Goal: Purchase product/service

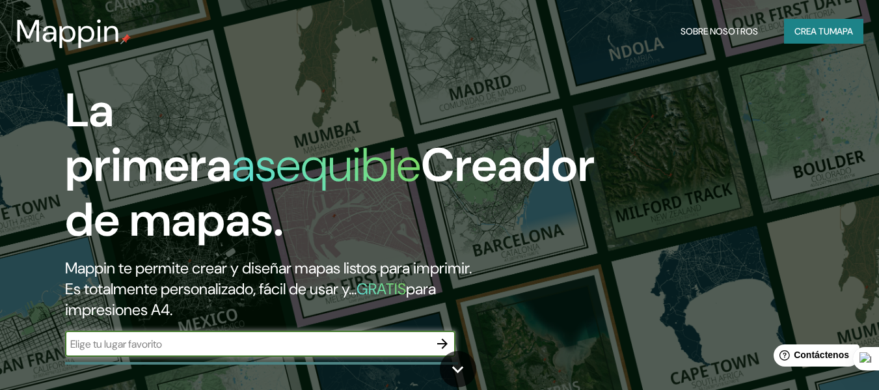
drag, startPoint x: 467, startPoint y: 141, endPoint x: 258, endPoint y: 349, distance: 295.3
click at [258, 349] on input "text" at bounding box center [247, 343] width 364 height 15
click at [261, 344] on input "text" at bounding box center [247, 343] width 364 height 15
type input "tucuman"
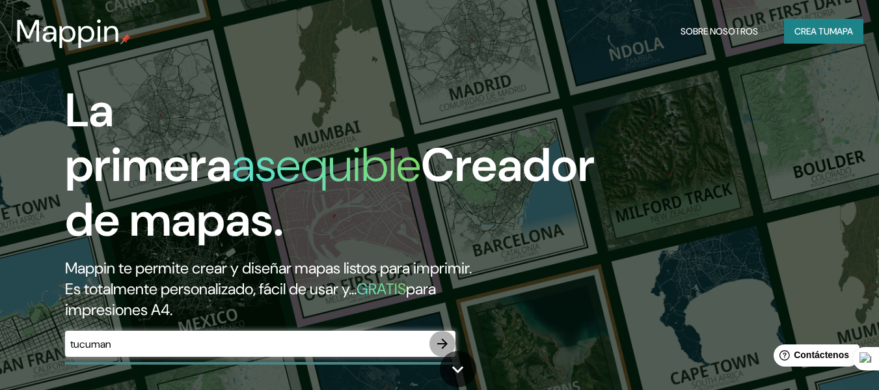
click at [441, 343] on icon "button" at bounding box center [442, 343] width 10 height 10
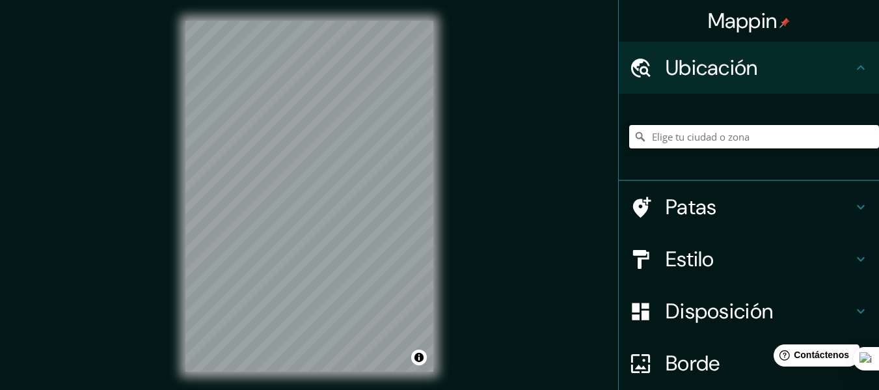
click at [707, 140] on input "Elige tu ciudad o zona" at bounding box center [754, 136] width 250 height 23
click at [857, 207] on icon at bounding box center [861, 207] width 8 height 5
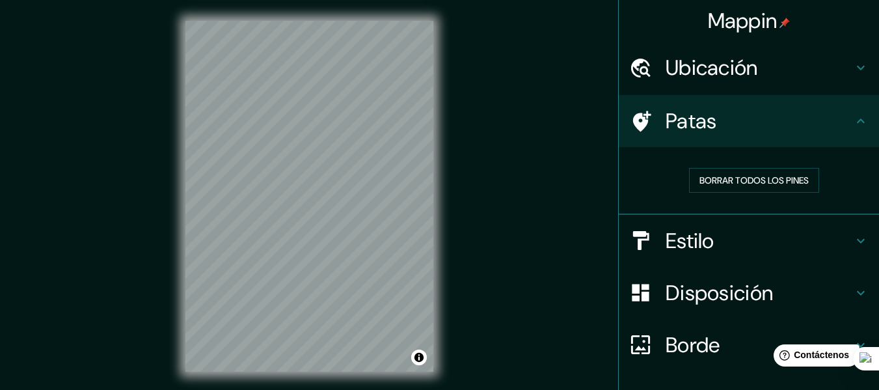
click at [853, 119] on icon at bounding box center [861, 121] width 16 height 16
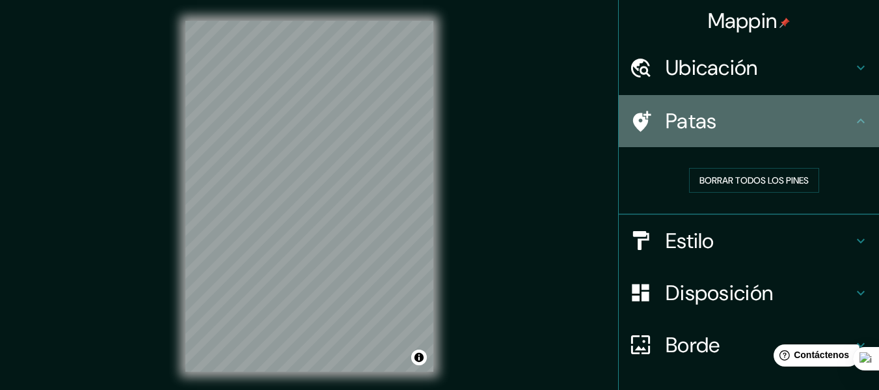
click at [854, 120] on icon at bounding box center [861, 121] width 16 height 16
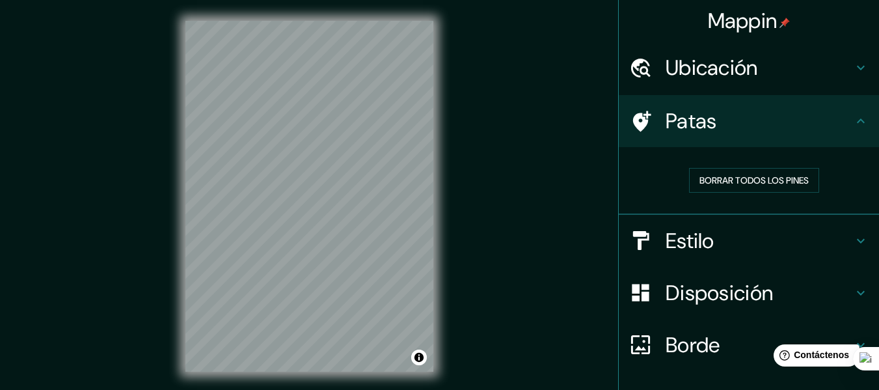
click at [853, 234] on icon at bounding box center [861, 241] width 16 height 16
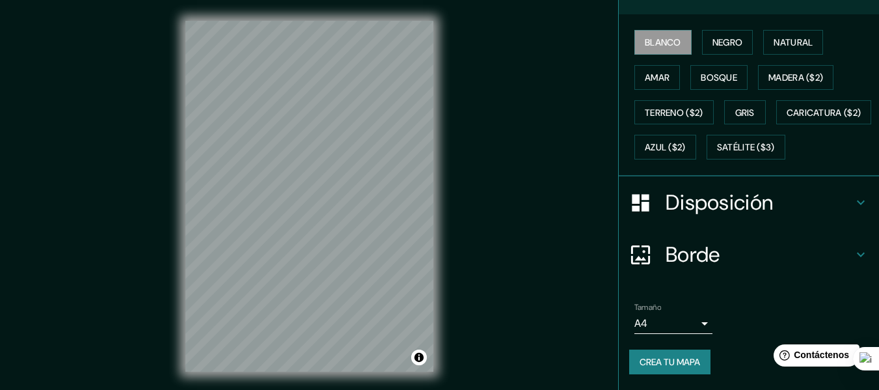
scroll to position [130, 0]
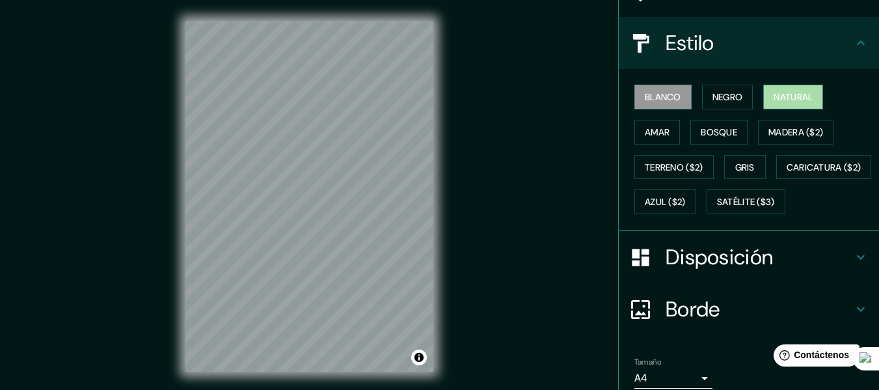
click at [814, 87] on button "Natural" at bounding box center [793, 97] width 60 height 25
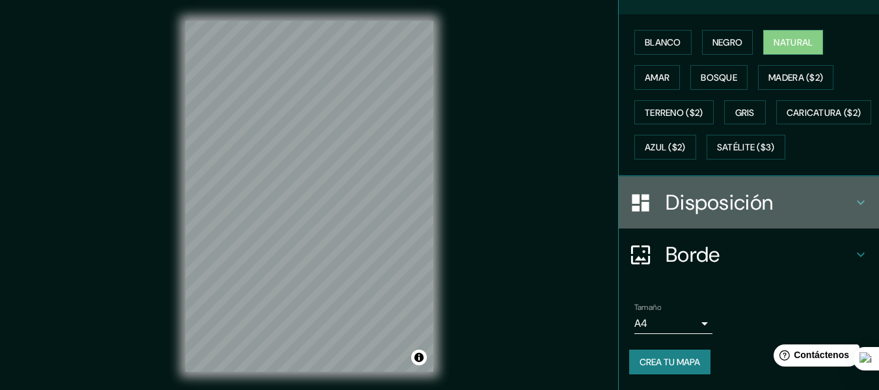
click at [724, 211] on font "Disposición" at bounding box center [718, 202] width 107 height 27
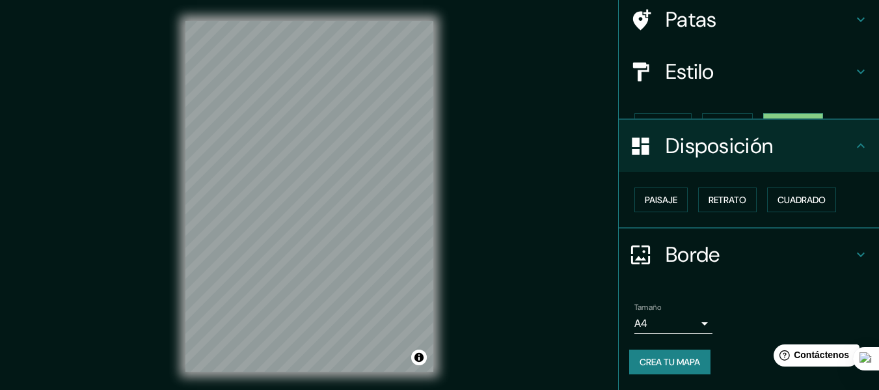
scroll to position [79, 0]
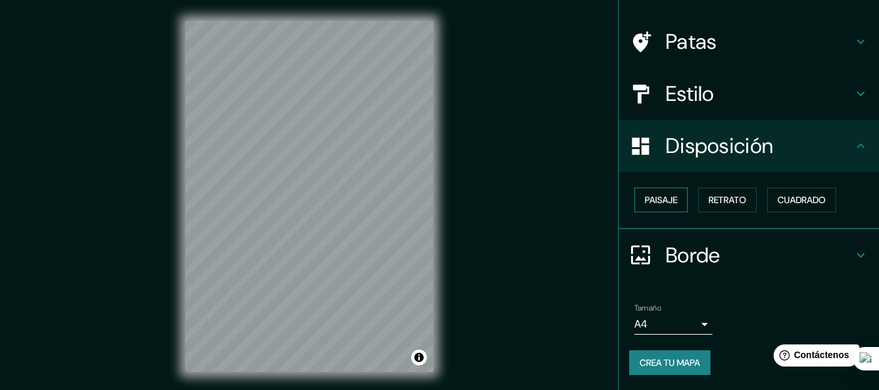
click at [645, 198] on font "Paisaje" at bounding box center [661, 200] width 33 height 12
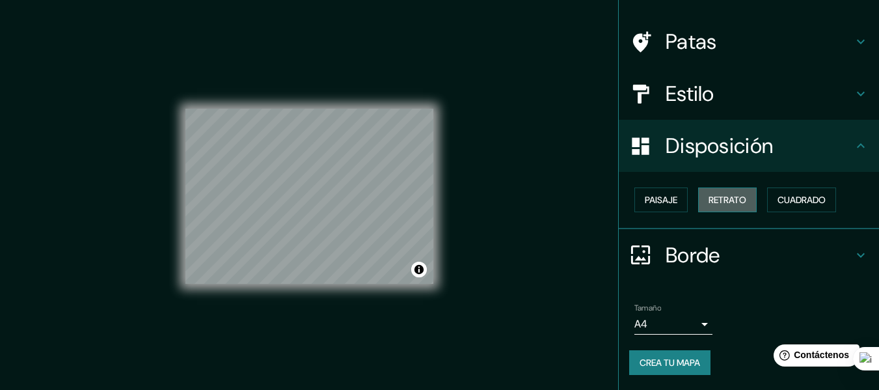
click at [745, 207] on button "Retrato" at bounding box center [727, 199] width 59 height 25
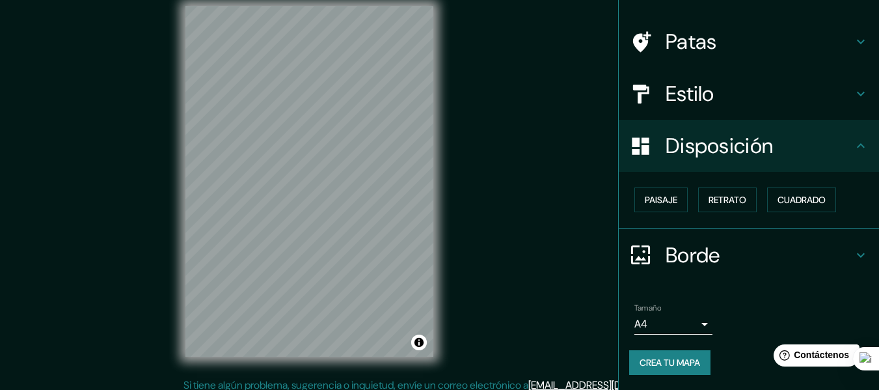
scroll to position [23, 0]
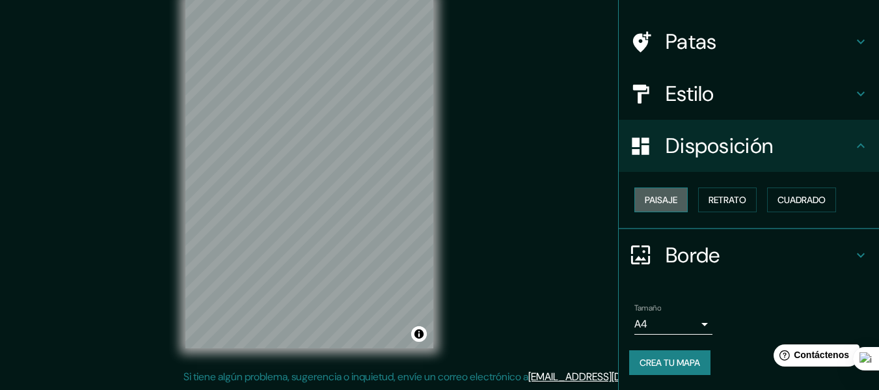
click at [645, 200] on font "Paisaje" at bounding box center [661, 200] width 33 height 12
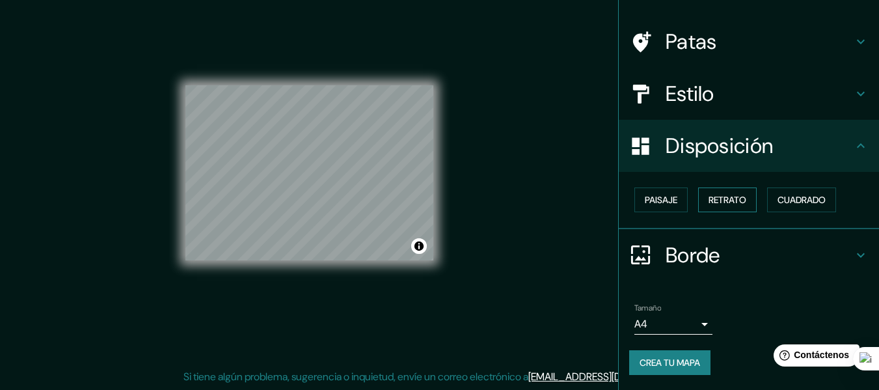
click at [718, 198] on font "Retrato" at bounding box center [727, 200] width 38 height 12
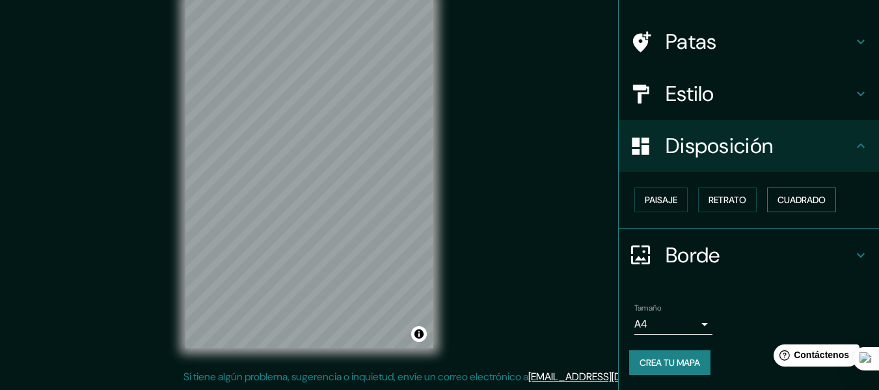
click at [808, 200] on font "Cuadrado" at bounding box center [801, 200] width 48 height 12
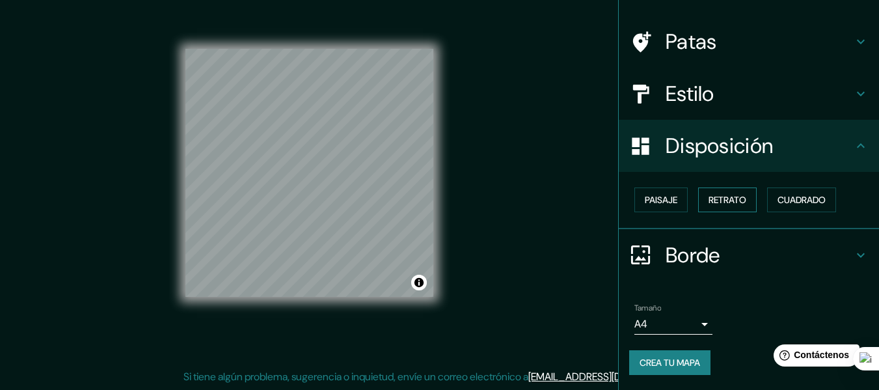
click at [746, 196] on div "Paisaje Retrato Cuadrado" at bounding box center [754, 199] width 250 height 35
click at [743, 198] on button "Retrato" at bounding box center [727, 199] width 59 height 25
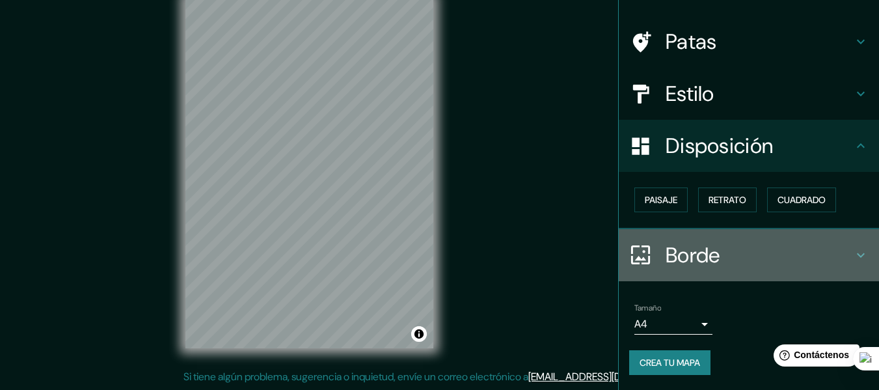
click at [857, 256] on icon at bounding box center [861, 255] width 16 height 16
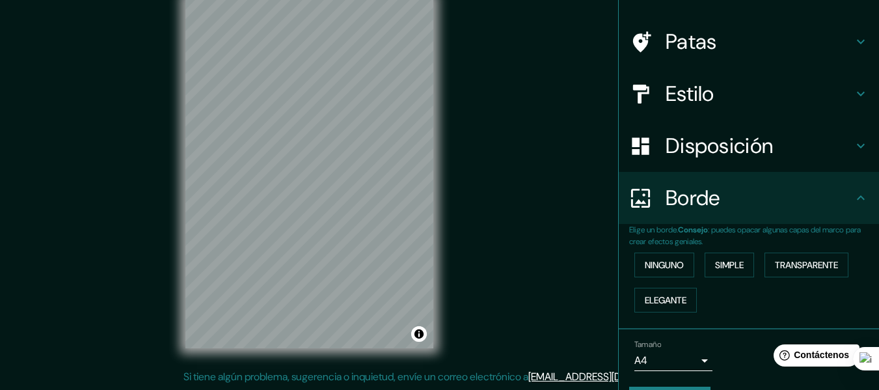
click at [805, 299] on div "Ninguno Simple Transparente Elegante" at bounding box center [754, 282] width 250 height 70
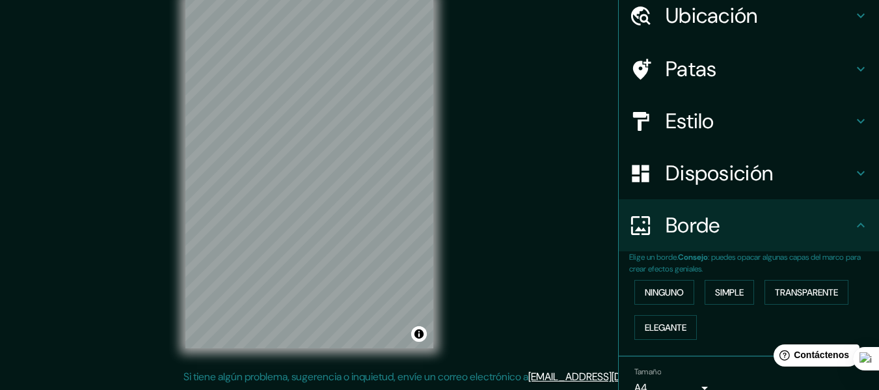
scroll to position [0, 0]
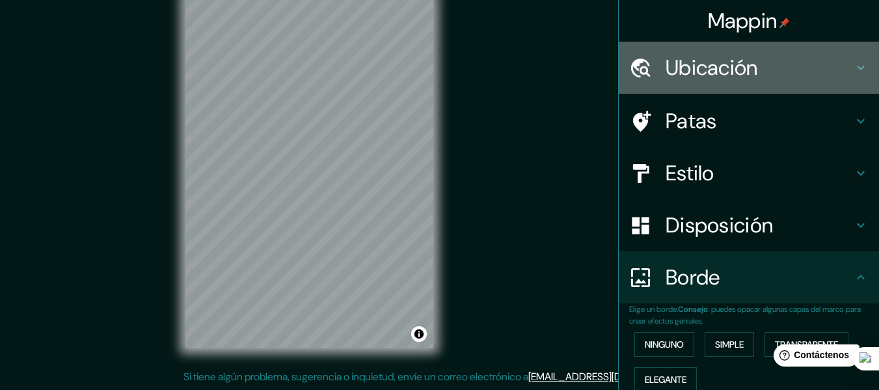
click at [773, 62] on h4 "Ubicación" at bounding box center [758, 68] width 187 height 26
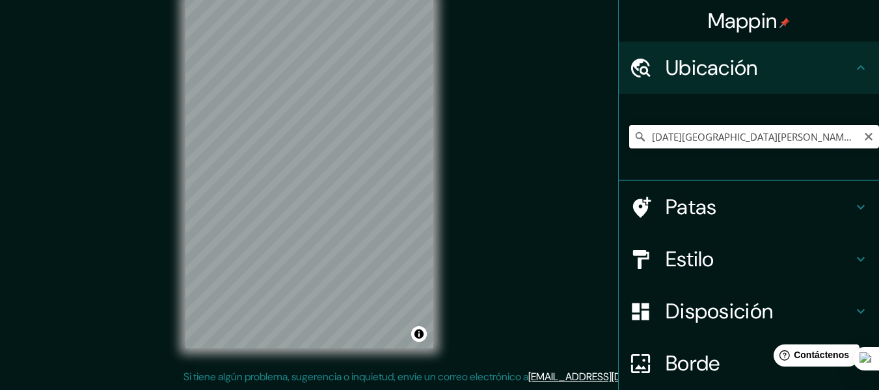
click at [805, 143] on input "[DATE][GEOGRAPHIC_DATA][PERSON_NAME], [GEOGRAPHIC_DATA], [GEOGRAPHIC_DATA]" at bounding box center [754, 136] width 250 height 23
click at [643, 135] on input "[DATE][GEOGRAPHIC_DATA][PERSON_NAME], [GEOGRAPHIC_DATA], [GEOGRAPHIC_DATA]" at bounding box center [754, 136] width 250 height 23
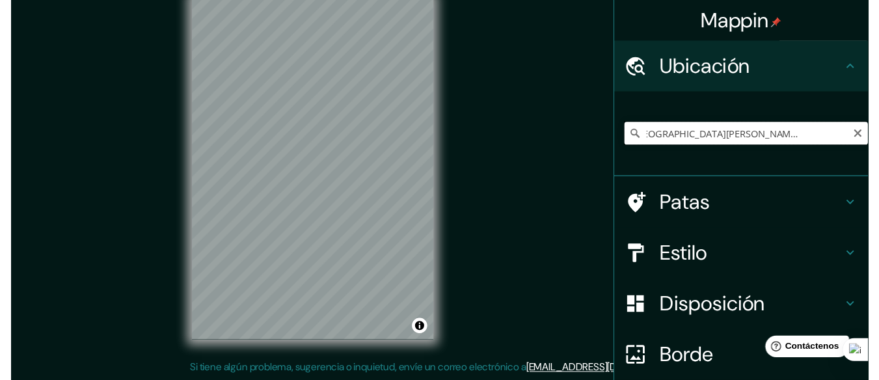
scroll to position [0, 59]
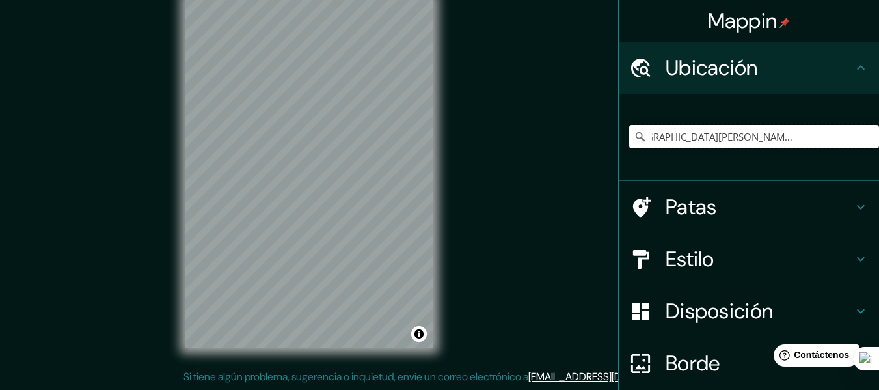
drag, startPoint x: 642, startPoint y: 135, endPoint x: 875, endPoint y: 141, distance: 232.9
click at [875, 141] on div "Mappin Ubicación [DATE][GEOGRAPHIC_DATA][PERSON_NAME], [GEOGRAPHIC_DATA], [GEOG…" at bounding box center [748, 195] width 261 height 390
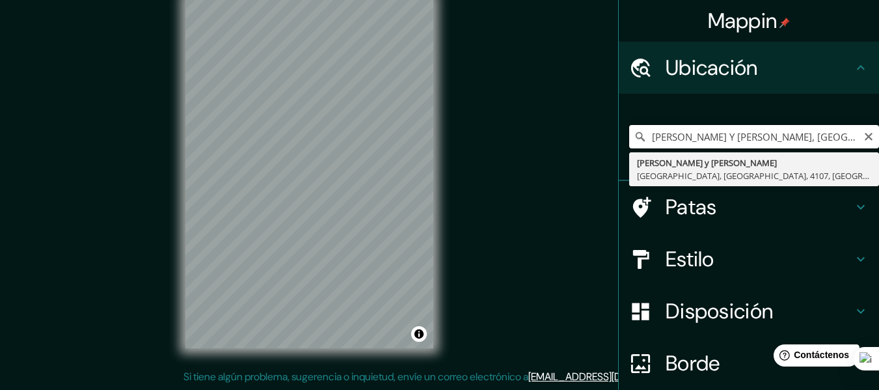
scroll to position [0, 0]
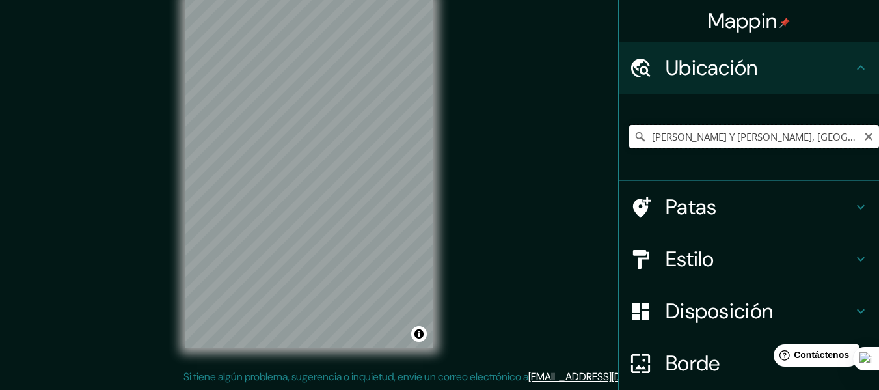
click at [709, 143] on input "[PERSON_NAME] Y [PERSON_NAME], [GEOGRAPHIC_DATA], [GEOGRAPHIC_DATA], 4107, [GEO…" at bounding box center [754, 136] width 250 height 23
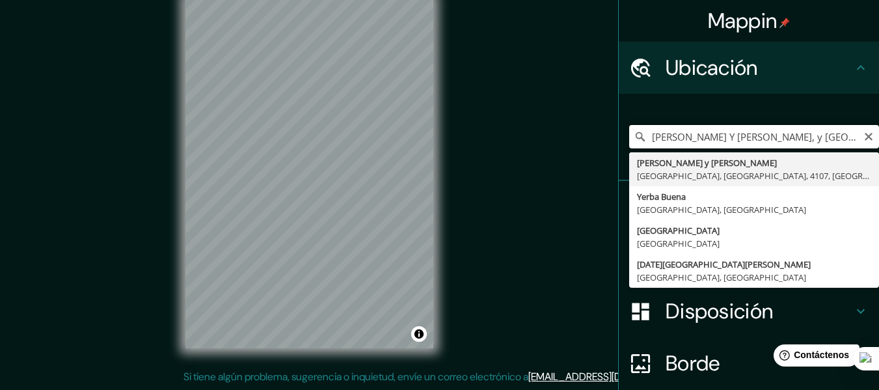
type input "[PERSON_NAME] Y [PERSON_NAME], [GEOGRAPHIC_DATA], [GEOGRAPHIC_DATA], 4107, [GEO…"
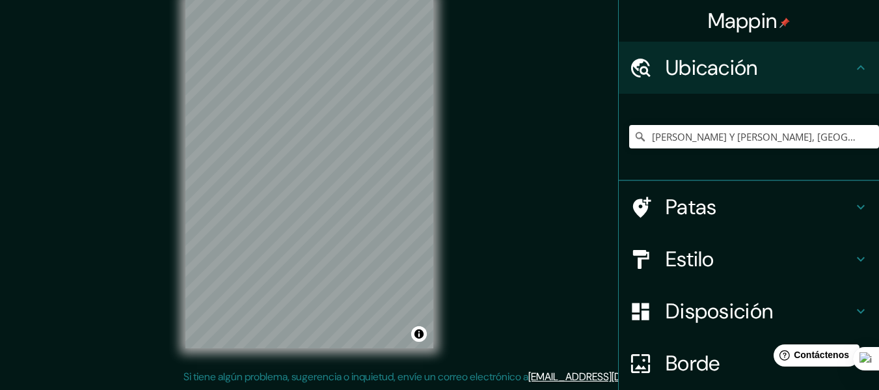
scroll to position [65, 0]
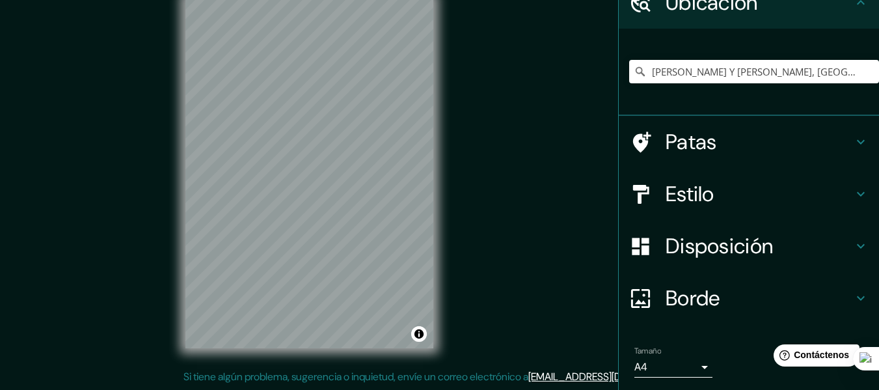
click at [780, 186] on h4 "Estilo" at bounding box center [758, 194] width 187 height 26
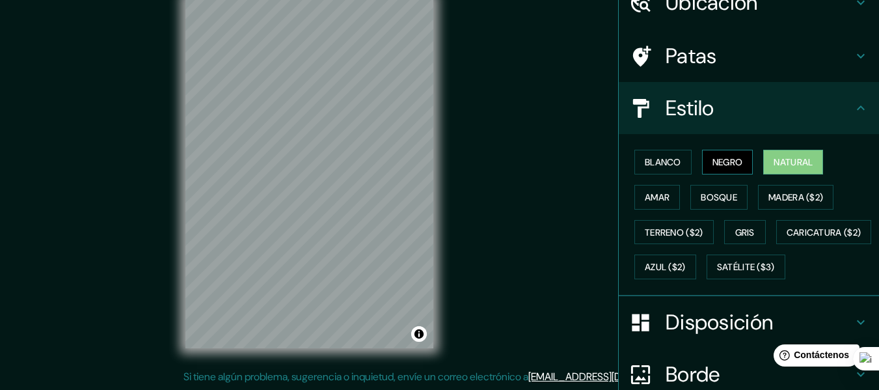
click at [732, 163] on font "Negro" at bounding box center [727, 162] width 31 height 12
click at [659, 165] on font "Blanco" at bounding box center [663, 162] width 36 height 12
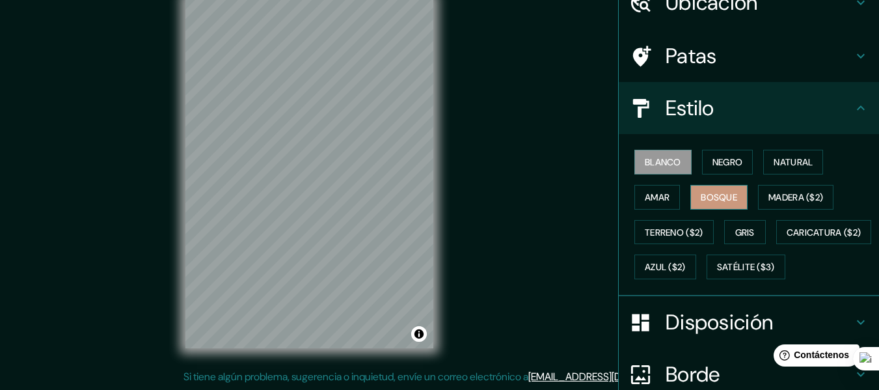
click at [723, 196] on font "Bosque" at bounding box center [718, 197] width 36 height 12
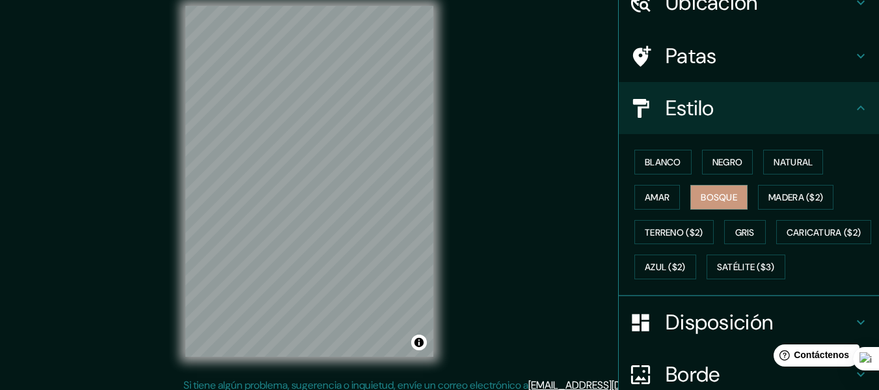
scroll to position [0, 0]
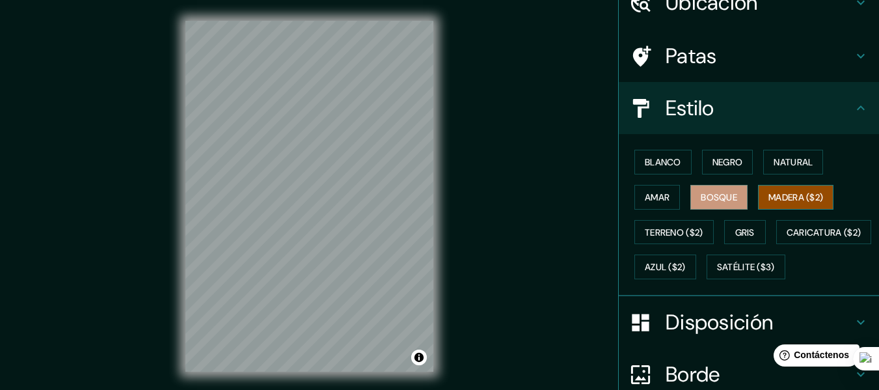
click at [801, 193] on font "Madera ($2)" at bounding box center [795, 197] width 55 height 12
click at [713, 202] on font "Bosque" at bounding box center [718, 197] width 36 height 12
